Goal: Information Seeking & Learning: Learn about a topic

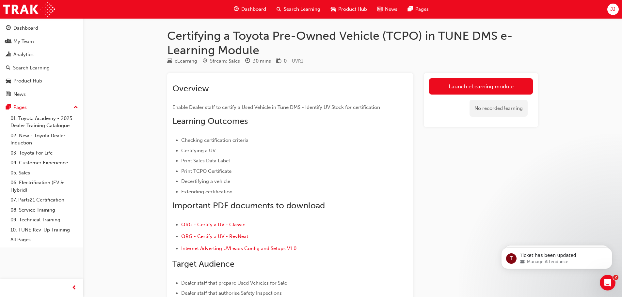
click at [331, 155] on ul "Checking certification criteria Certifying a UV Print Sales Data Label Print TC…" at bounding box center [278, 165] width 212 height 59
click at [21, 52] on div "Analytics" at bounding box center [23, 55] width 20 height 8
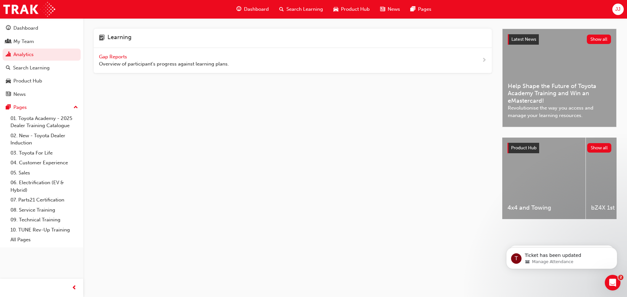
click at [109, 56] on span "Gap Reports" at bounding box center [113, 57] width 29 height 6
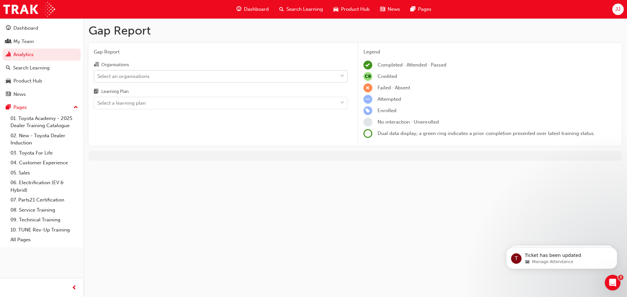
click at [150, 77] on div "Select an organisations" at bounding box center [215, 76] width 243 height 11
click at [98, 77] on input "Organisations Select an organisations" at bounding box center [97, 76] width 1 height 6
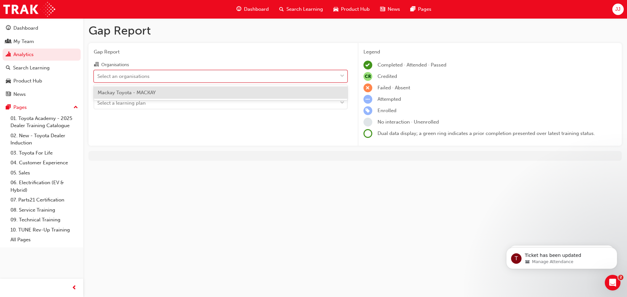
click at [144, 94] on span "Mackay Toyota - MACKAY" at bounding box center [127, 93] width 58 height 6
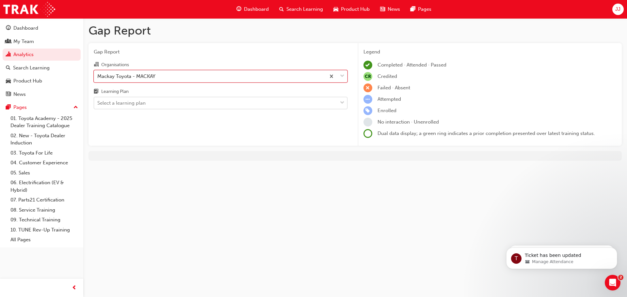
click at [141, 105] on div "Select a learning plan" at bounding box center [121, 104] width 48 height 8
click at [98, 105] on input "Learning Plan Select a learning plan" at bounding box center [97, 103] width 1 height 6
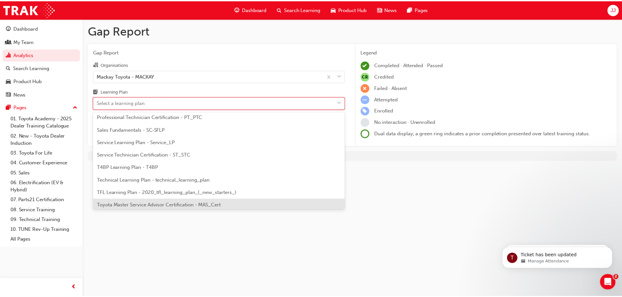
scroll to position [282, 0]
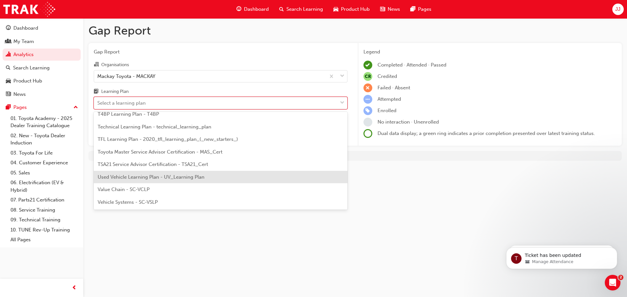
click at [133, 177] on span "Used Vehicle Learning Plan - UV_Learning Plan" at bounding box center [151, 177] width 107 height 6
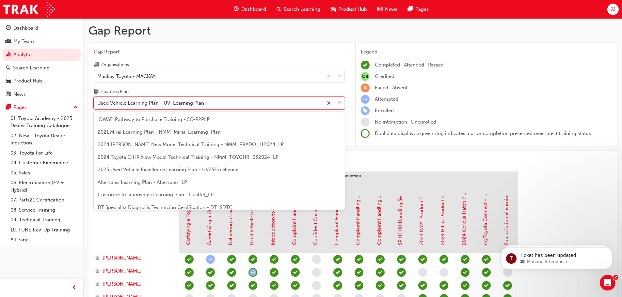
click at [228, 102] on div "Used Vehicle Learning Plan - UV_Learning Plan" at bounding box center [208, 103] width 229 height 11
click at [98, 102] on input "Learning Plan option Used Vehicle Learning Plan - UV_Learning Plan, selected. o…" at bounding box center [97, 103] width 1 height 6
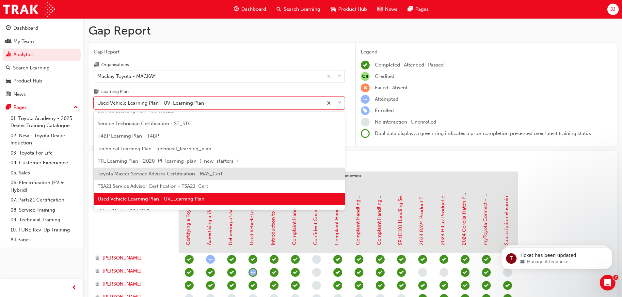
scroll to position [282, 0]
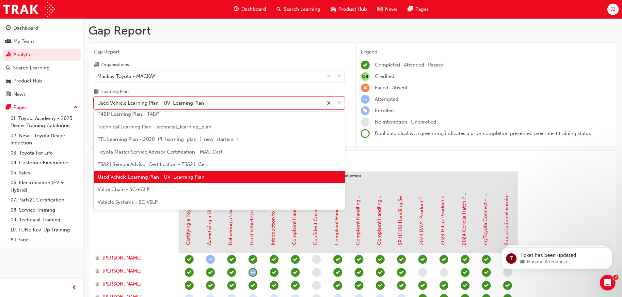
click at [182, 174] on span "Used Vehicle Learning Plan - UV_Learning Plan" at bounding box center [151, 177] width 107 height 6
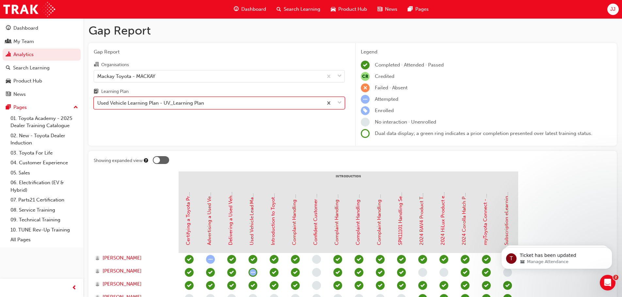
click at [171, 104] on div "Used Vehicle Learning Plan - UV_Learning Plan" at bounding box center [150, 104] width 107 height 8
click at [98, 104] on input "Learning Plan option Used Vehicle Learning Plan - UV_Learning Plan, selected. 0…" at bounding box center [97, 103] width 1 height 6
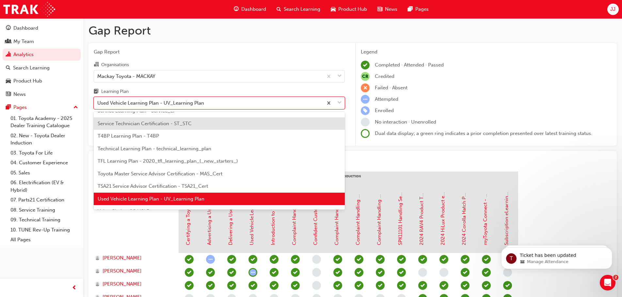
scroll to position [282, 0]
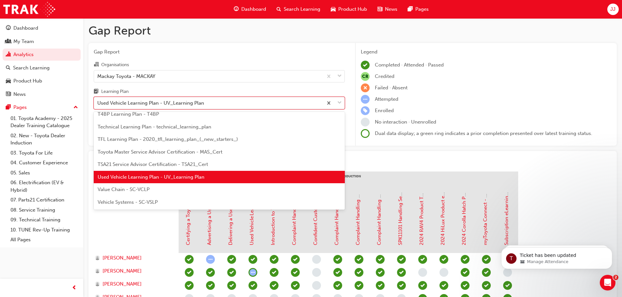
click at [160, 165] on span "TSA21 Service Advisor Certification - TSA21_Cert" at bounding box center [153, 165] width 110 height 6
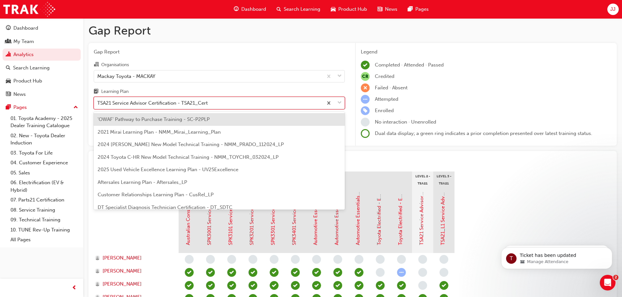
click at [201, 101] on div "TSA21 Service Advisor Certification - TSA21_Cert" at bounding box center [152, 104] width 110 height 8
click at [98, 101] on input "Learning Plan option TSA21 Service Advisor Certification - TSA21_Cert, selected…" at bounding box center [97, 103] width 1 height 6
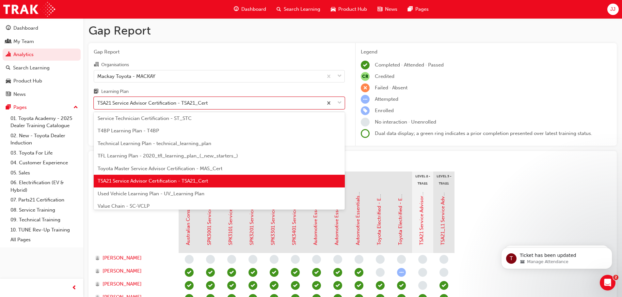
scroll to position [282, 0]
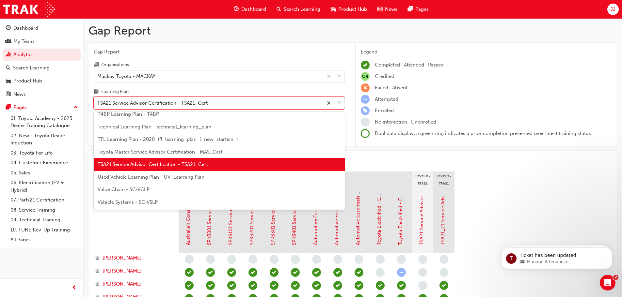
click at [135, 177] on span "Used Vehicle Learning Plan - UV_Learning Plan" at bounding box center [151, 177] width 107 height 6
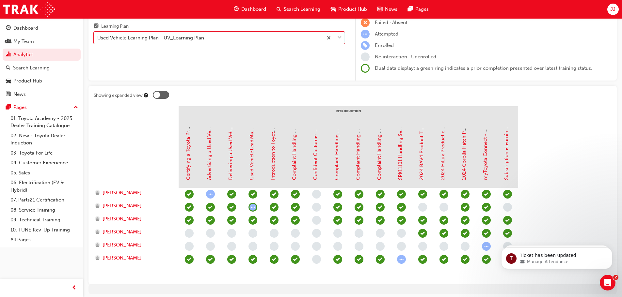
scroll to position [89, 0]
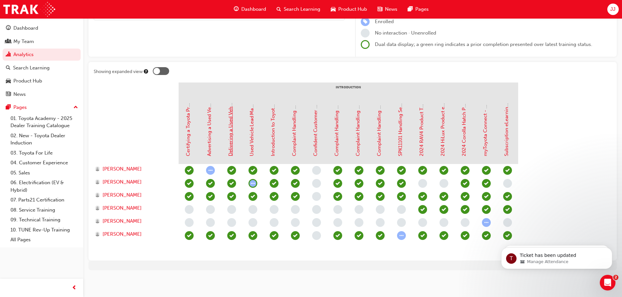
click at [230, 139] on link "Delivering a Used Vehicle in TUNE DMS e-Learning Module" at bounding box center [231, 90] width 6 height 134
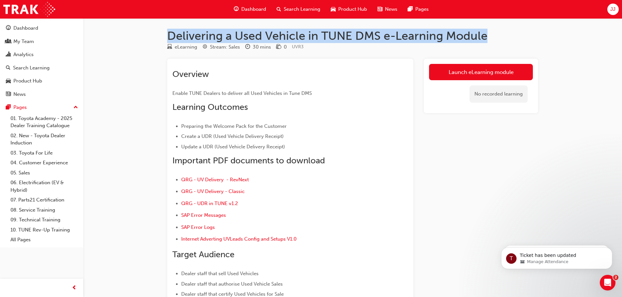
drag, startPoint x: 498, startPoint y: 35, endPoint x: 160, endPoint y: 39, distance: 338.2
click at [160, 39] on div "Delivering a Used Vehicle in TUNE DMS e-Learning Module eLearning Stream: Sales…" at bounding box center [353, 187] width 392 height 316
copy h1 "Delivering a Used Vehicle in TUNE DMS e-Learning Module"
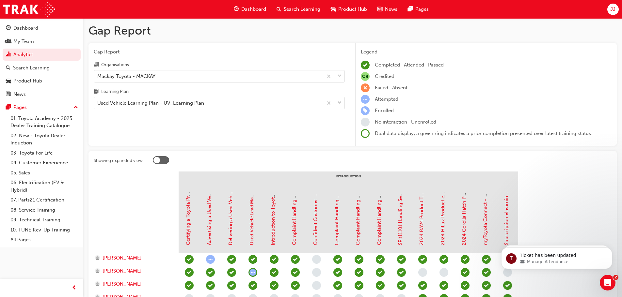
scroll to position [89, 0]
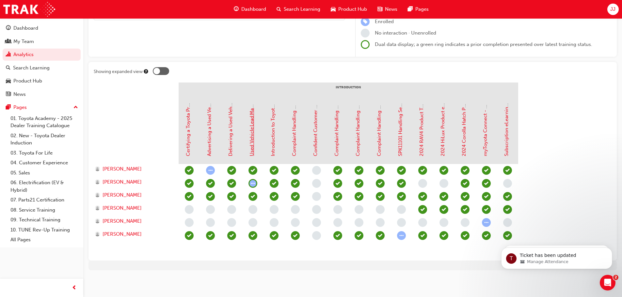
click at [252, 147] on link "Used Vehicle Lead Management e-Learning Module" at bounding box center [252, 98] width 6 height 115
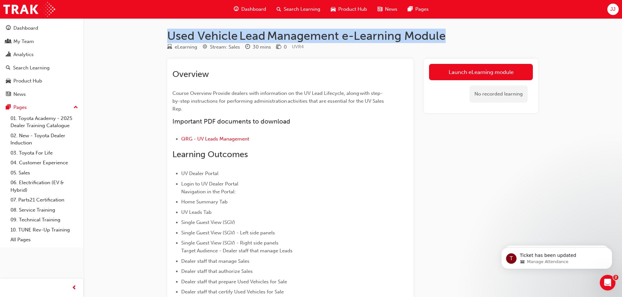
drag, startPoint x: 168, startPoint y: 35, endPoint x: 468, endPoint y: 39, distance: 300.3
click at [468, 39] on h1 "Used Vehicle Lead Management e-Learning Module" at bounding box center [352, 36] width 371 height 14
copy h1 "Used Vehicle Lead Management e-Learning Module"
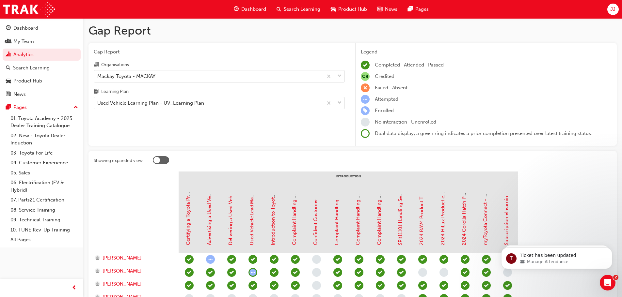
scroll to position [89, 0]
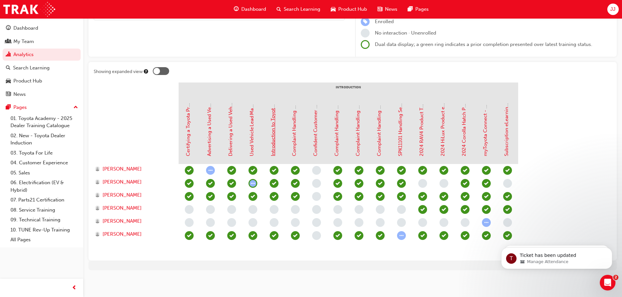
click at [273, 149] on link "Introduction to Toyota Certified Pre-owned [TCPO] eLearning" at bounding box center [273, 87] width 6 height 140
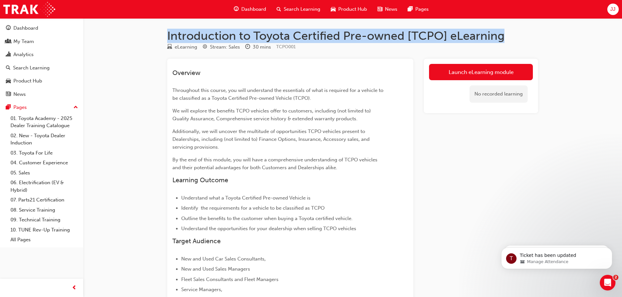
drag, startPoint x: 168, startPoint y: 34, endPoint x: 501, endPoint y: 39, distance: 332.6
click at [510, 37] on h1 "Introduction to Toyota Certified Pre-owned [TCPO] eLearning" at bounding box center [352, 36] width 371 height 14
copy h1 "Introduction to Toyota Certified Pre-owned [TCPO] eLearning"
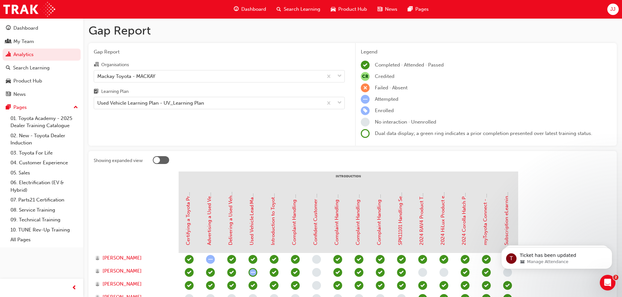
scroll to position [89, 0]
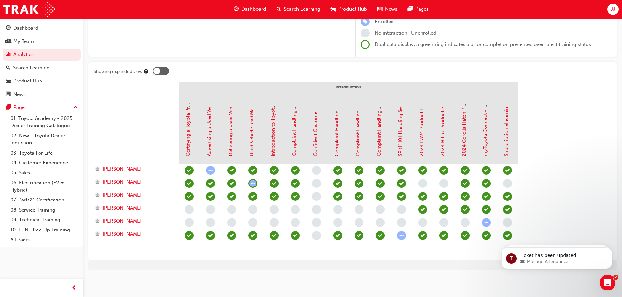
click at [294, 146] on link "Complaint Handling Module 1 - Guidelines Part 1" at bounding box center [294, 101] width 6 height 110
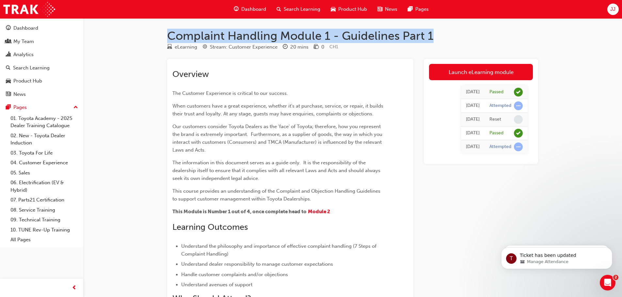
drag, startPoint x: 168, startPoint y: 35, endPoint x: 440, endPoint y: 36, distance: 271.6
click at [440, 36] on h1 "Complaint Handling Module 1 - Guidelines Part 1" at bounding box center [352, 36] width 371 height 14
copy h1 "Complaint Handling Module 1 - Guidelines Part 1"
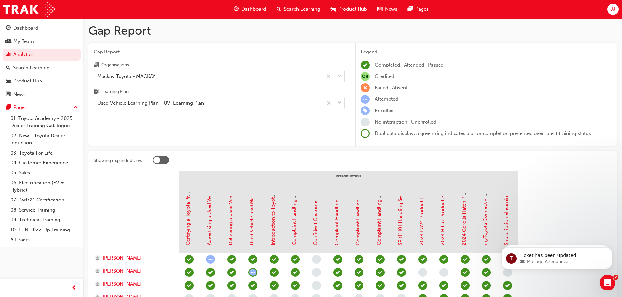
scroll to position [89, 0]
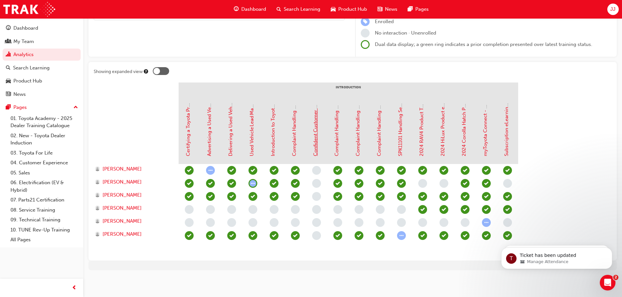
click at [316, 147] on link "Confident Customer Conversations" at bounding box center [315, 116] width 6 height 80
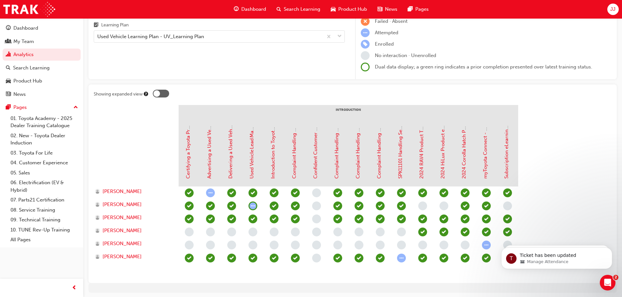
scroll to position [56, 0]
